Goal: Task Accomplishment & Management: Use online tool/utility

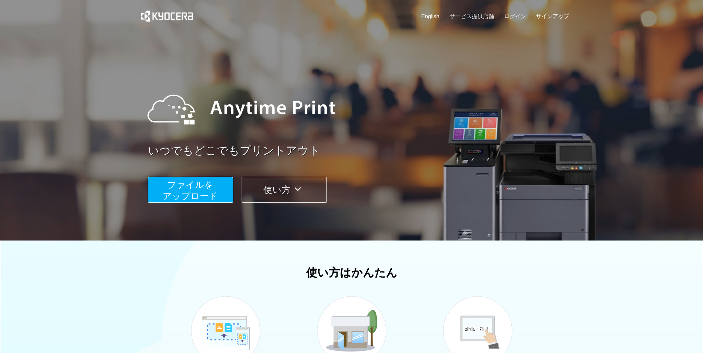
click at [209, 189] on span "ファイルを ​​アップロード" at bounding box center [190, 190] width 55 height 21
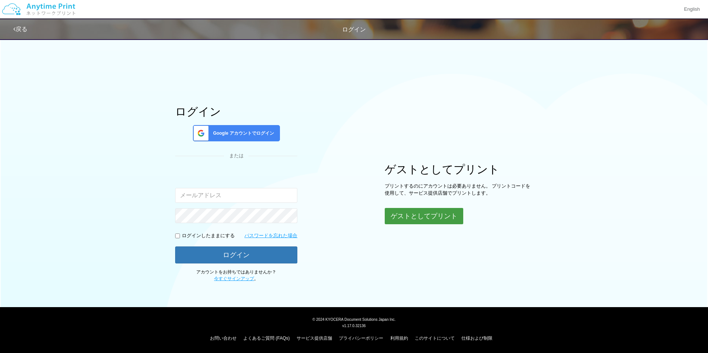
click at [414, 219] on button "ゲストとしてプリント" at bounding box center [424, 216] width 79 height 16
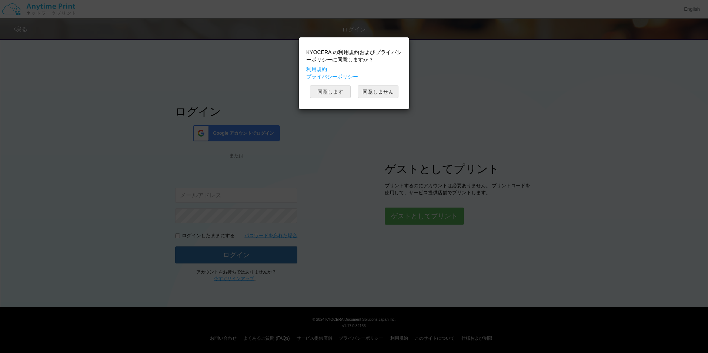
click at [338, 91] on button "同意します" at bounding box center [330, 92] width 41 height 13
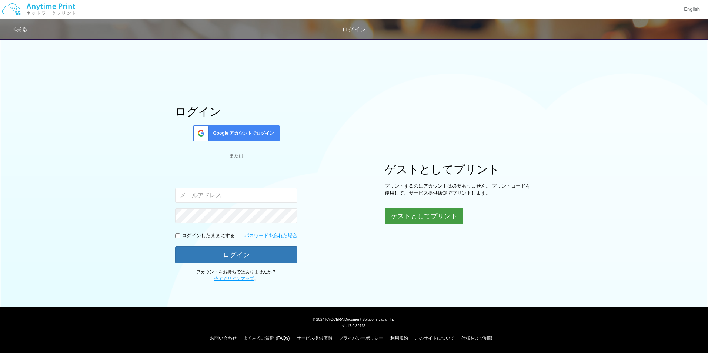
click at [410, 214] on button "ゲストとしてプリント" at bounding box center [424, 216] width 79 height 16
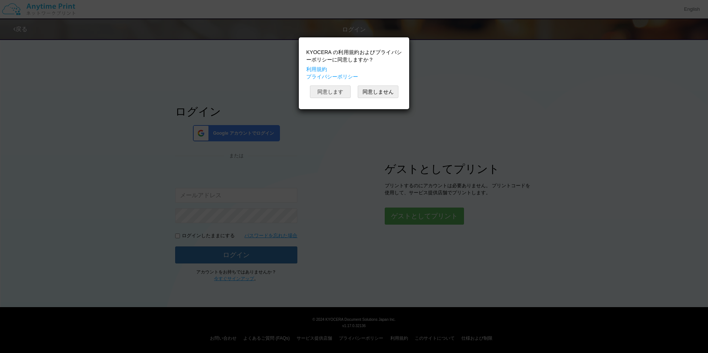
click at [333, 89] on button "同意します" at bounding box center [330, 92] width 41 height 13
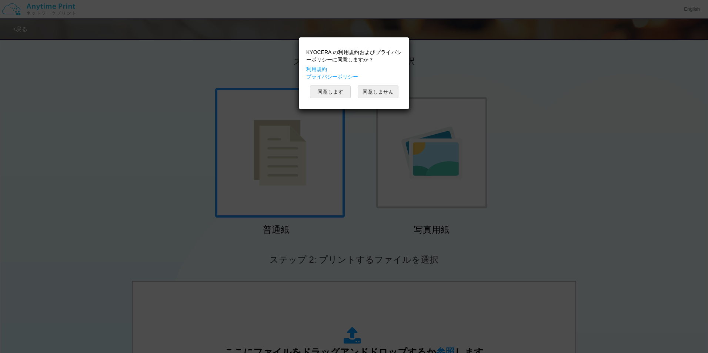
click at [381, 206] on div "KYOCERA の利用規約およびプライバシーポリシーに同意しますか？ 利用規約 プライバシーポリシー 同意します 同意しません" at bounding box center [354, 176] width 708 height 353
click at [480, 103] on div "KYOCERA の利用規約およびプライバシーポリシーに同意しますか？ 利用規約 プライバシーポリシー 同意します 同意しません" at bounding box center [354, 176] width 708 height 353
drag, startPoint x: 480, startPoint y: 103, endPoint x: 369, endPoint y: 93, distance: 111.2
click at [369, 93] on div "KYOCERA の利用規約およびプライバシーポリシーに同意しますか？ 利用規約 プライバシーポリシー 同意します 同意しません" at bounding box center [354, 176] width 708 height 353
click at [369, 93] on button "同意しません" at bounding box center [378, 92] width 41 height 13
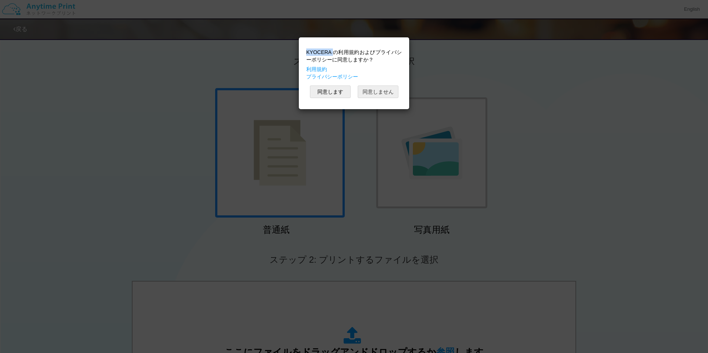
click at [369, 93] on button "同意しません" at bounding box center [378, 92] width 41 height 13
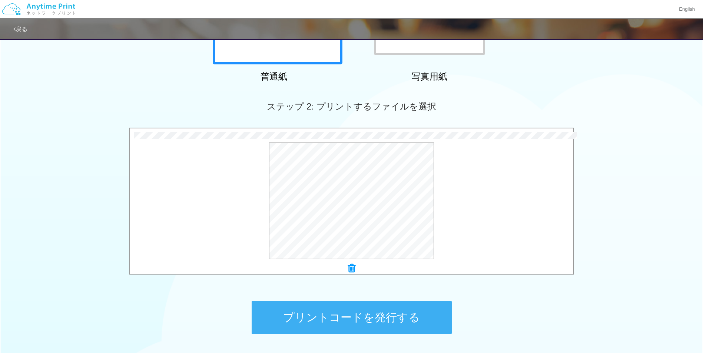
scroll to position [210, 0]
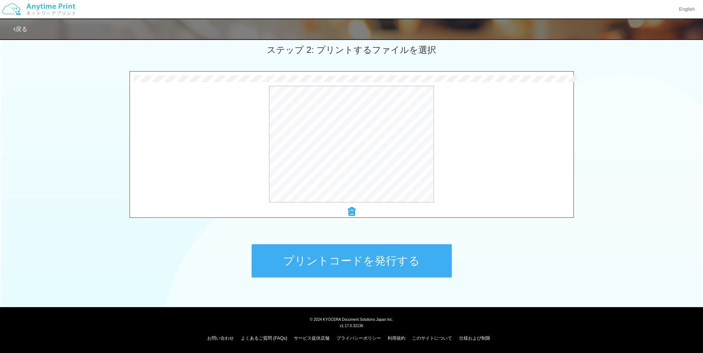
click at [339, 255] on button "プリントコードを発行する" at bounding box center [352, 260] width 200 height 33
